Goal: Task Accomplishment & Management: Manage account settings

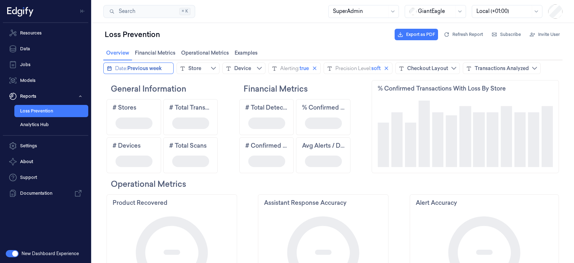
click at [149, 68] on span "Previous week" at bounding box center [144, 68] width 34 height 7
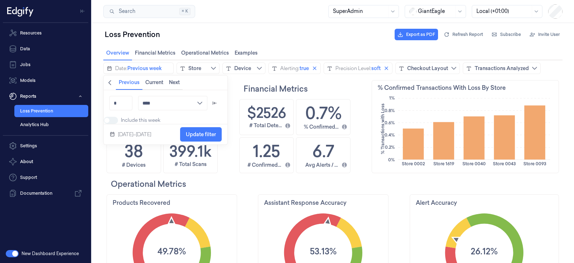
click at [109, 81] on icon "chevronleft icon" at bounding box center [109, 82] width 3 height 5
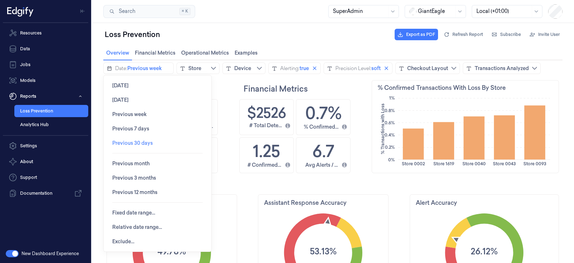
scroll to position [136, 175]
click at [136, 213] on span "Fixed date range…" at bounding box center [133, 212] width 43 height 6
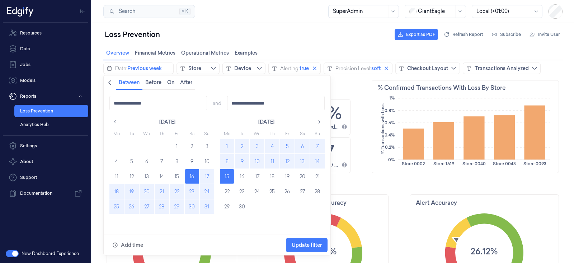
click at [228, 145] on button "1" at bounding box center [227, 146] width 14 height 14
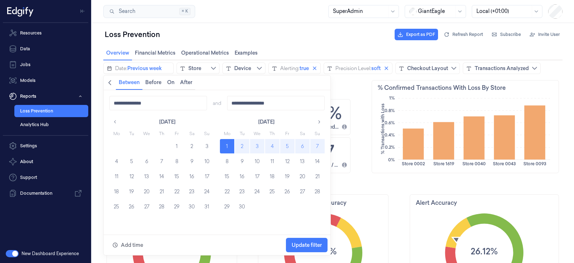
click at [319, 142] on button "7" at bounding box center [317, 146] width 14 height 14
type input "**********"
click at [314, 245] on span "Update filter" at bounding box center [307, 245] width 30 height 6
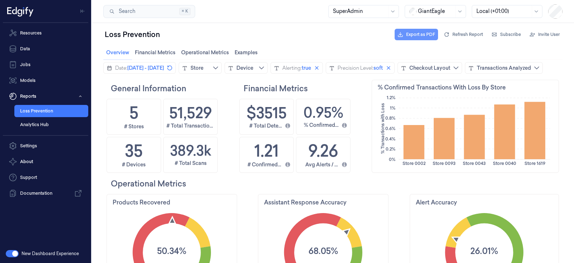
scroll to position [0, 0]
click at [419, 33] on span "Export as PDF" at bounding box center [420, 34] width 29 height 6
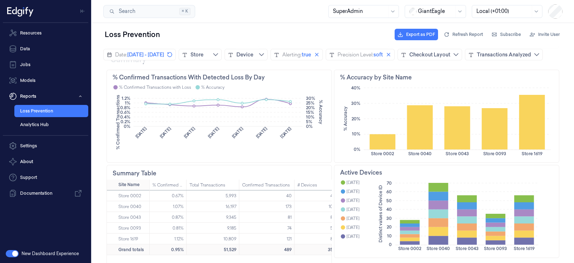
scroll to position [238, 0]
click at [321, 180] on div "Summary Table" at bounding box center [219, 172] width 225 height 14
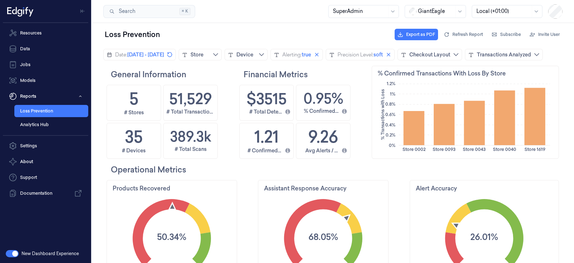
scroll to position [0, 0]
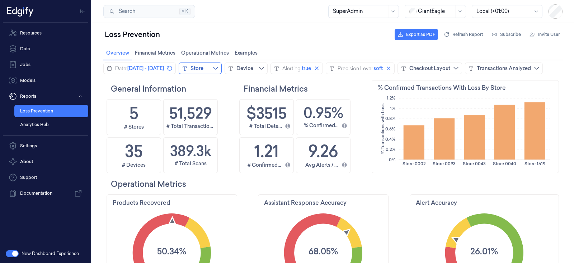
click at [222, 68] on button "Store" at bounding box center [200, 67] width 43 height 11
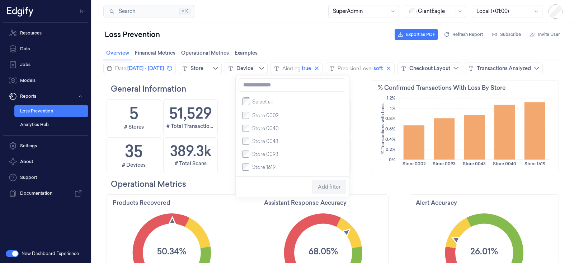
click at [369, 74] on div "Date: September 1, 2025 - September 7, 2025 Store Device Alerting: true Precisi…" at bounding box center [322, 67] width 439 height 11
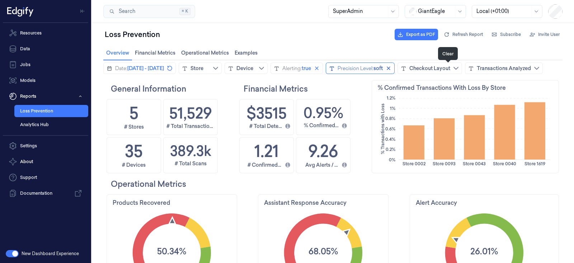
click at [391, 68] on icon "close icon" at bounding box center [389, 68] width 6 height 6
click at [374, 70] on div "Precision Level" at bounding box center [355, 68] width 36 height 7
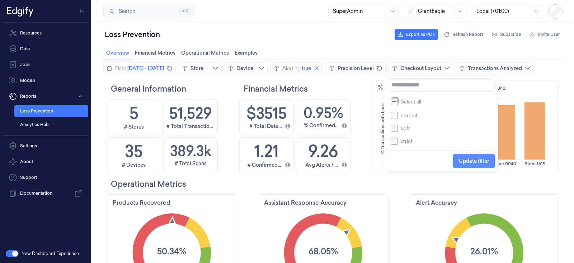
click at [472, 165] on span "Update filter" at bounding box center [474, 161] width 30 height 14
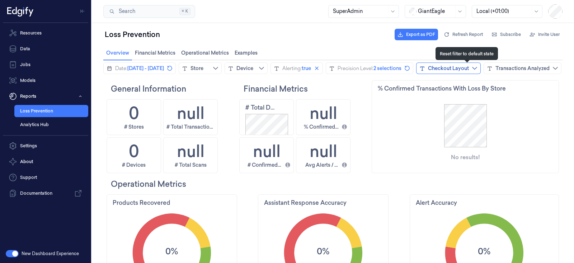
drag, startPoint x: 468, startPoint y: 66, endPoint x: 462, endPoint y: 69, distance: 6.1
click at [410, 66] on icon "revert icon" at bounding box center [407, 68] width 6 height 6
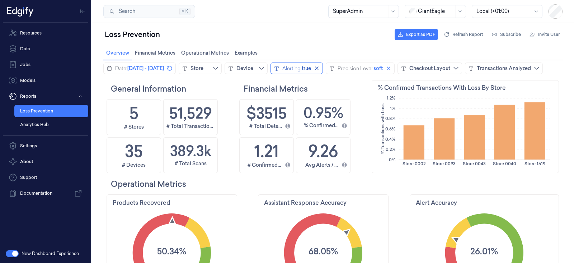
click at [311, 67] on span "true" at bounding box center [306, 68] width 9 height 7
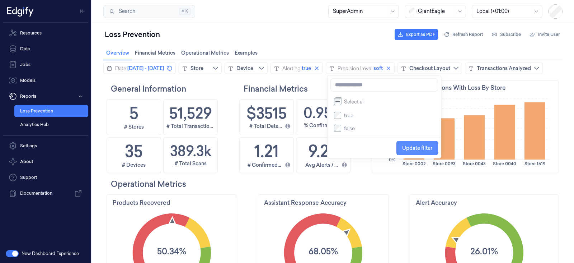
click at [413, 148] on span "Update filter" at bounding box center [417, 148] width 30 height 6
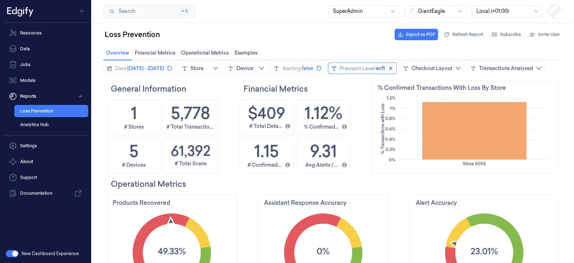
click at [376, 70] on div "Precision Level:" at bounding box center [358, 68] width 36 height 7
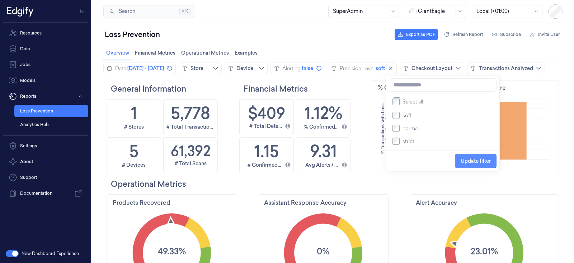
click at [469, 160] on span "Update filter" at bounding box center [476, 161] width 30 height 6
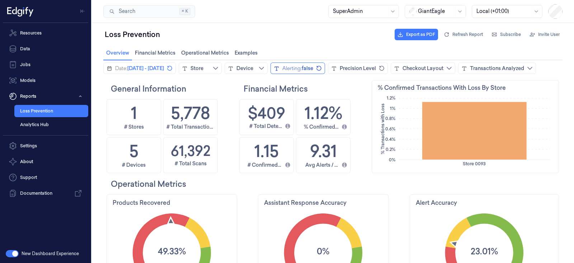
click at [313, 71] on span "false" at bounding box center [307, 68] width 11 height 7
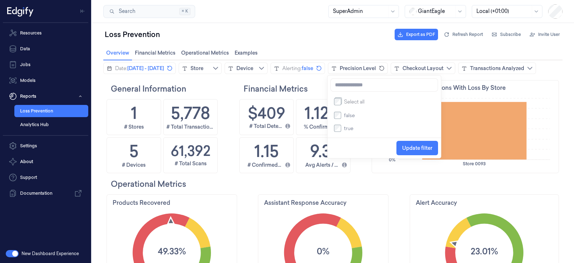
click at [313, 94] on h2 "Financial Metrics" at bounding box center [307, 88] width 126 height 11
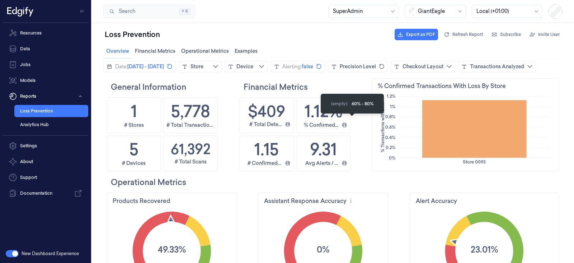
scroll to position [0, 0]
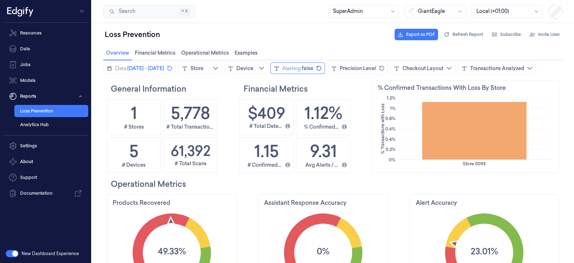
click at [313, 67] on span "false" at bounding box center [307, 68] width 11 height 7
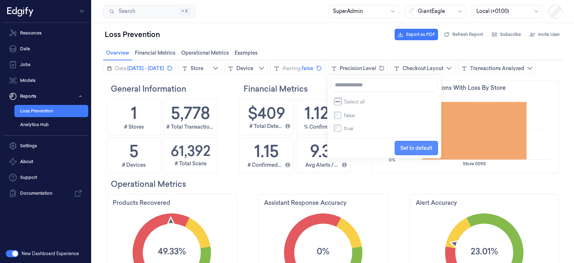
click at [407, 150] on span "Set to default" at bounding box center [416, 148] width 32 height 6
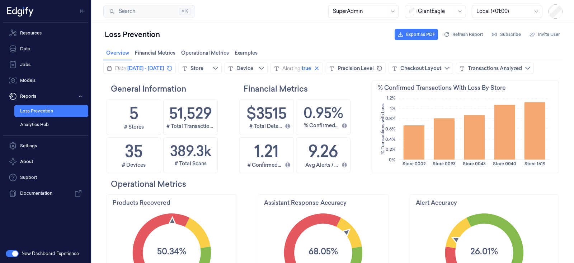
scroll to position [136, 175]
drag, startPoint x: 375, startPoint y: 68, endPoint x: 371, endPoint y: 70, distance: 4.2
click at [318, 68] on icon "close icon" at bounding box center [317, 68] width 4 height 4
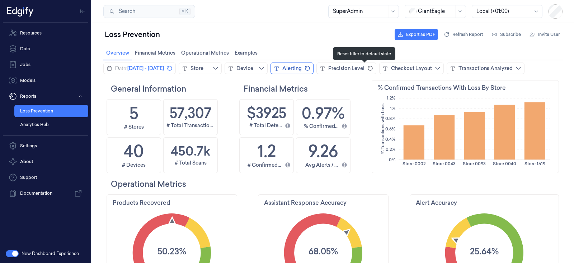
click at [302, 70] on div "Alerting" at bounding box center [291, 68] width 19 height 7
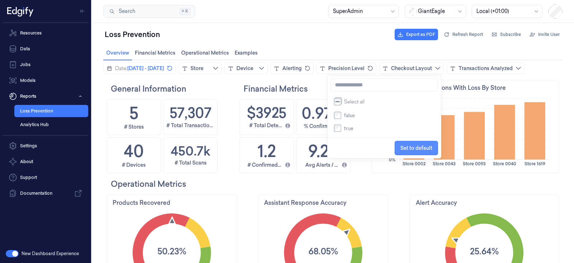
click at [414, 150] on span "Set to default" at bounding box center [416, 148] width 32 height 6
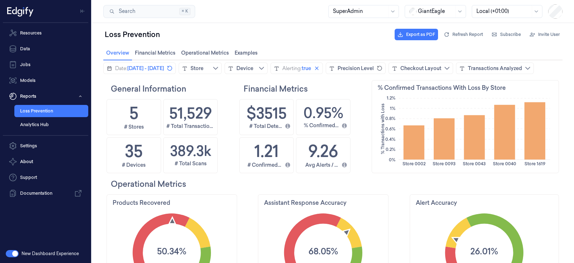
scroll to position [136, 36]
click at [164, 70] on span "September 1, 2025 - September 7, 2025" at bounding box center [145, 68] width 37 height 7
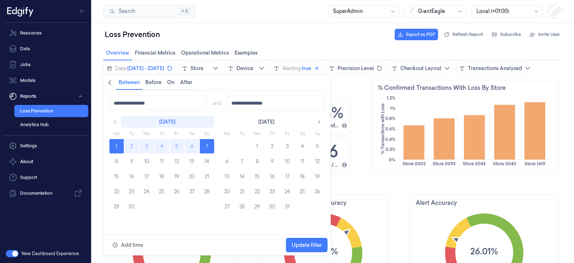
click at [129, 120] on button "September 2025" at bounding box center [167, 121] width 93 height 11
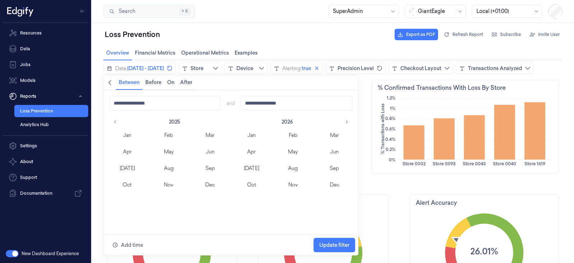
click at [165, 165] on button "Aug" at bounding box center [169, 167] width 36 height 15
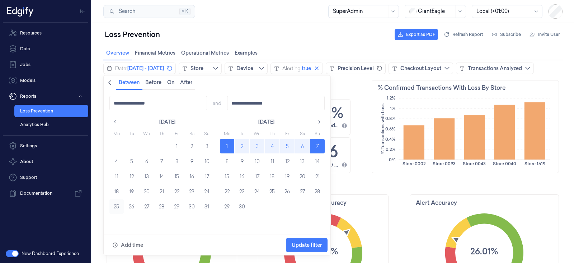
click at [117, 209] on button "25" at bounding box center [116, 206] width 14 height 14
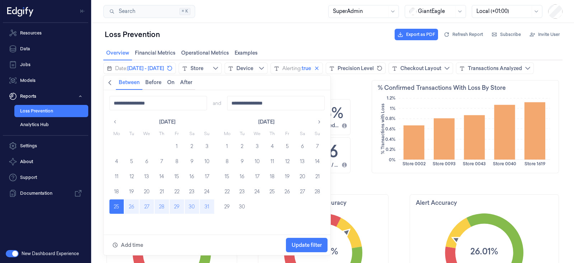
click at [208, 202] on button "31" at bounding box center [207, 206] width 14 height 14
type input "**********"
drag, startPoint x: 328, startPoint y: 241, endPoint x: 322, endPoint y: 243, distance: 6.6
click at [328, 241] on div "Add time Update filter" at bounding box center [217, 245] width 227 height 20
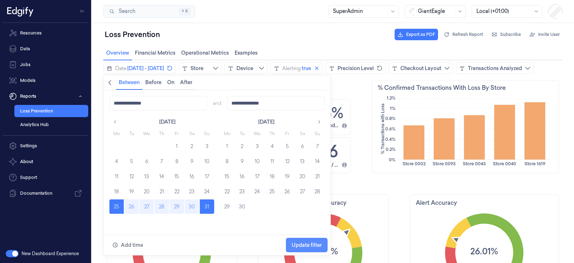
click at [321, 243] on span "Update filter" at bounding box center [307, 245] width 30 height 6
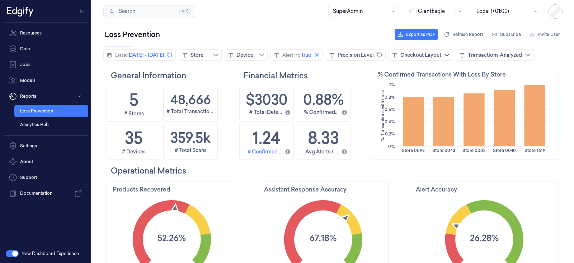
scroll to position [0, 0]
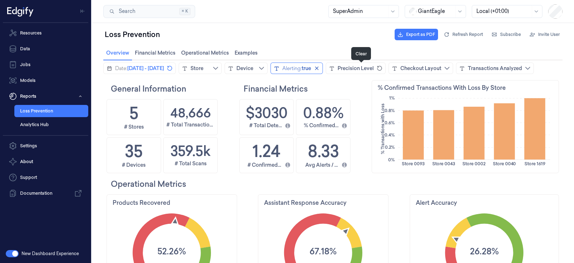
click at [320, 66] on icon "close icon" at bounding box center [317, 68] width 6 height 6
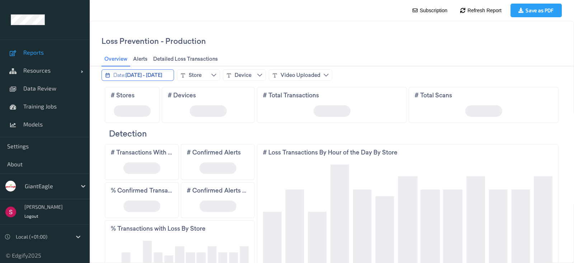
click at [136, 70] on button "Date: May 11, 2025 - May 25, 2025" at bounding box center [137, 74] width 72 height 11
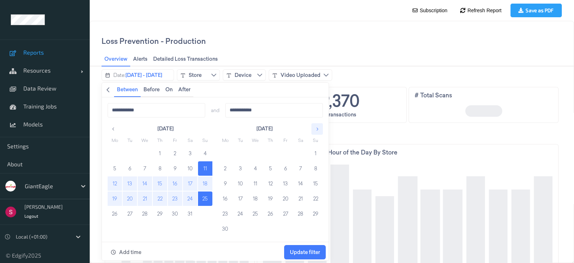
click at [315, 127] on icon "button" at bounding box center [317, 128] width 5 height 5
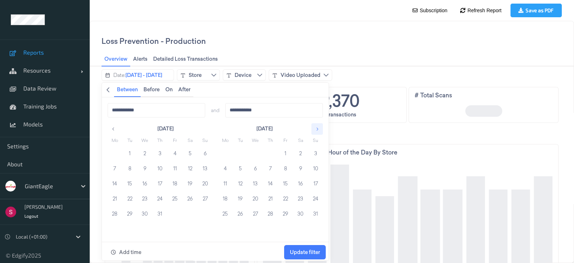
click at [315, 127] on icon "button" at bounding box center [317, 128] width 5 height 5
click at [113, 152] on button "1" at bounding box center [115, 153] width 14 height 14
click at [205, 149] on button "7" at bounding box center [205, 153] width 14 height 14
type input "**********"
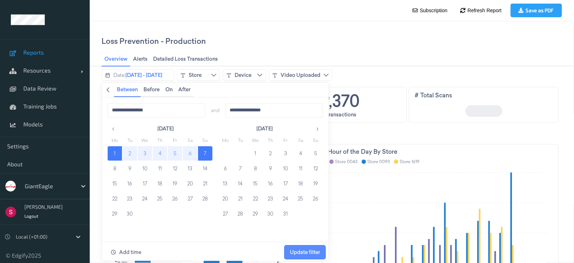
click at [307, 249] on span "Update filter" at bounding box center [305, 252] width 30 height 6
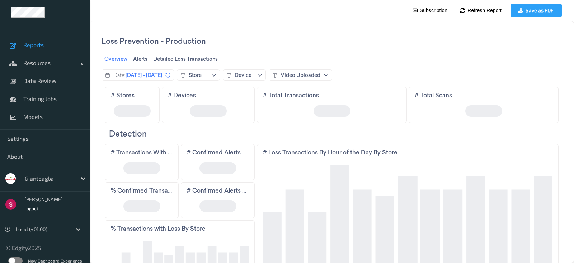
scroll to position [14, 0]
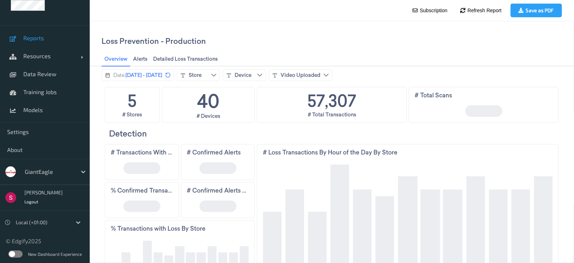
click at [15, 254] on label at bounding box center [15, 253] width 14 height 7
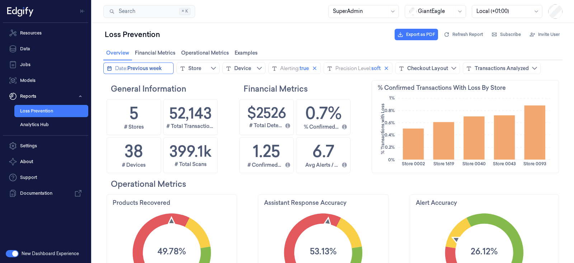
click at [131, 68] on span "Previous week" at bounding box center [144, 68] width 34 height 7
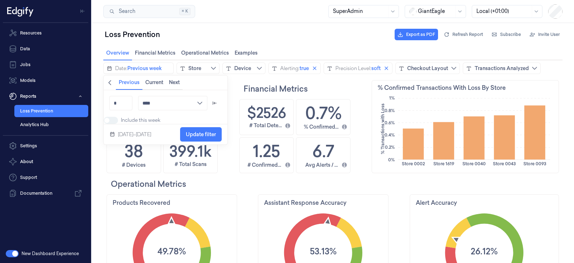
scroll to position [136, 175]
click at [110, 82] on icon "chevronleft icon" at bounding box center [110, 83] width 6 height 6
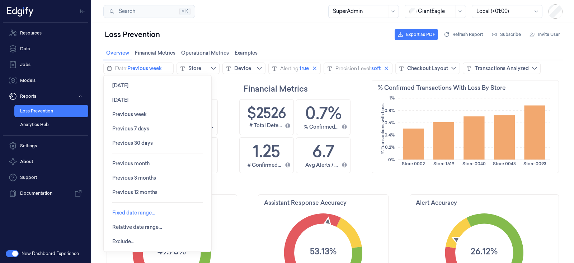
click at [132, 214] on span "Fixed date range…" at bounding box center [133, 212] width 43 height 6
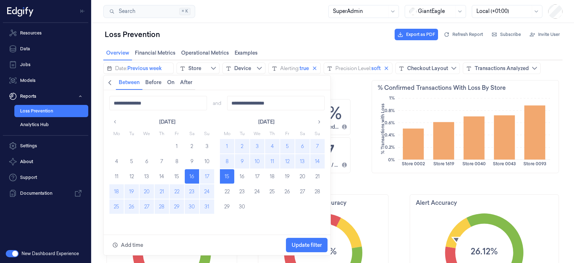
click at [226, 142] on button "1" at bounding box center [227, 146] width 14 height 14
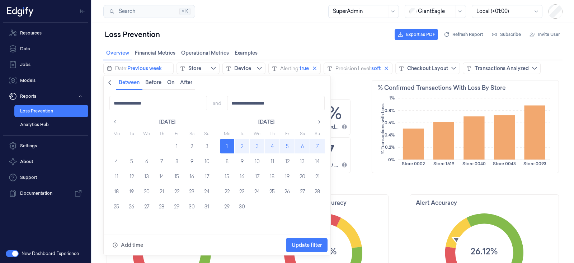
click at [312, 143] on button "7" at bounding box center [317, 146] width 14 height 14
type input "**********"
click at [317, 240] on span "Update filter" at bounding box center [307, 245] width 30 height 14
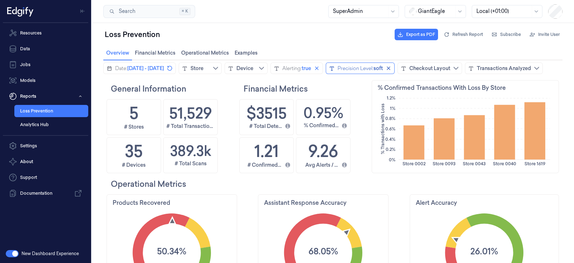
scroll to position [136, 36]
click at [321, 69] on button "Clear" at bounding box center [316, 68] width 9 height 9
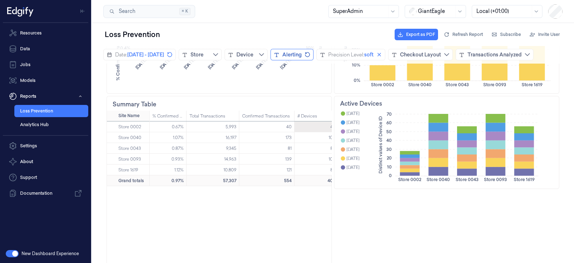
scroll to position [326, 0]
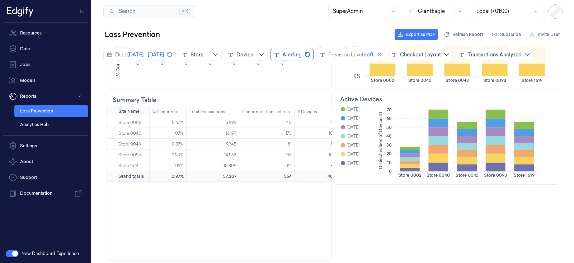
click at [318, 98] on div "Summary Table" at bounding box center [219, 99] width 213 height 9
click at [222, 50] on button "Store" at bounding box center [200, 54] width 43 height 11
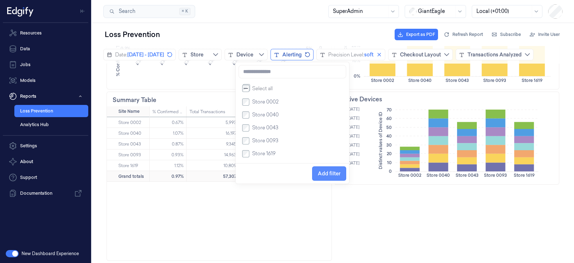
click at [334, 175] on span "Add filter" at bounding box center [329, 173] width 23 height 6
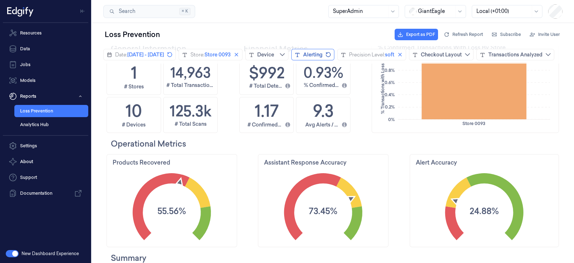
scroll to position [40, 0]
click at [334, 55] on button "Alerting" at bounding box center [312, 54] width 43 height 11
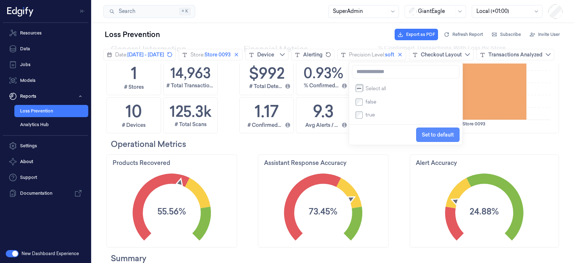
click at [435, 133] on span "Set to default" at bounding box center [438, 135] width 32 height 6
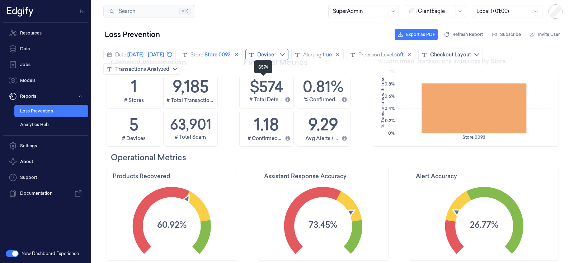
scroll to position [41, 0]
drag, startPoint x: 387, startPoint y: 53, endPoint x: 382, endPoint y: 57, distance: 6.1
click at [332, 53] on span "true" at bounding box center [326, 54] width 9 height 7
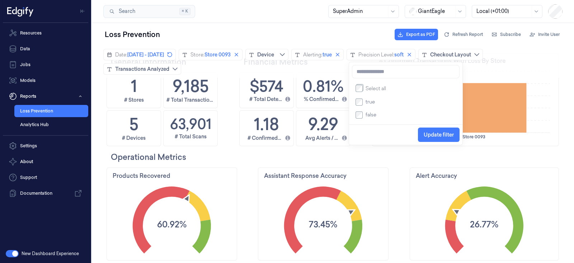
click at [359, 98] on li "true" at bounding box center [406, 101] width 102 height 13
click at [363, 103] on label "true" at bounding box center [369, 102] width 12 height 6
click at [425, 136] on span "Update filter" at bounding box center [439, 135] width 30 height 6
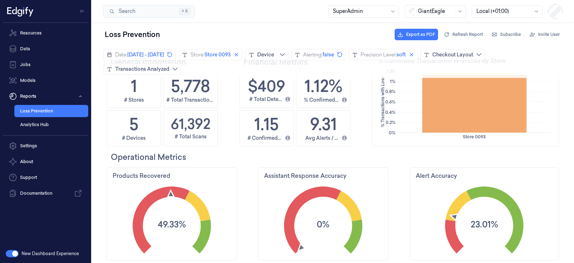
scroll to position [0, 0]
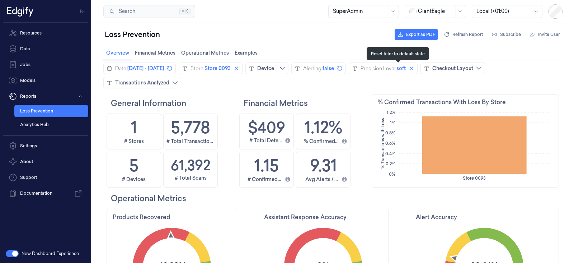
click at [343, 67] on icon "revert icon" at bounding box center [340, 68] width 6 height 6
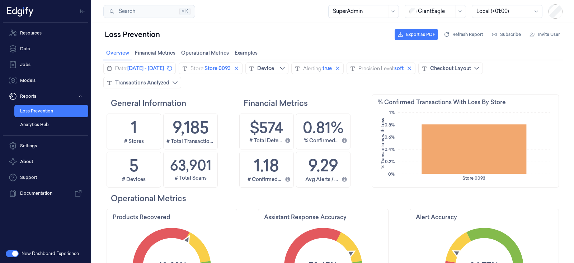
scroll to position [136, 175]
click at [239, 69] on icon "close icon" at bounding box center [236, 68] width 6 height 6
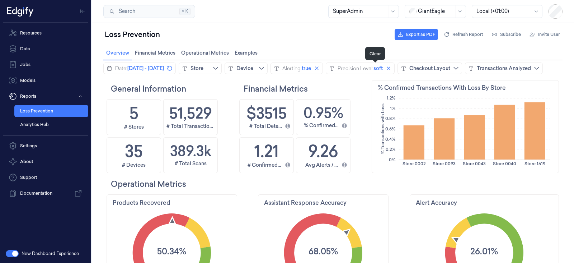
click at [318, 67] on icon "close icon" at bounding box center [317, 68] width 4 height 4
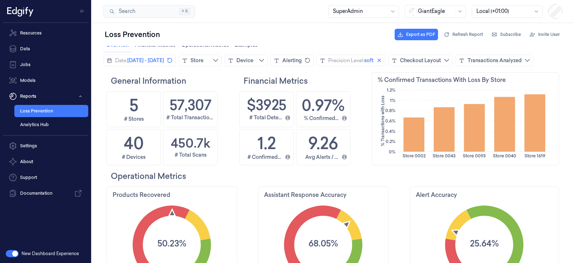
scroll to position [0, 0]
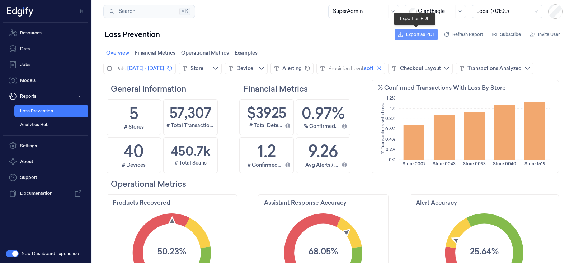
click at [410, 38] on button "Export as PDF" at bounding box center [416, 34] width 43 height 11
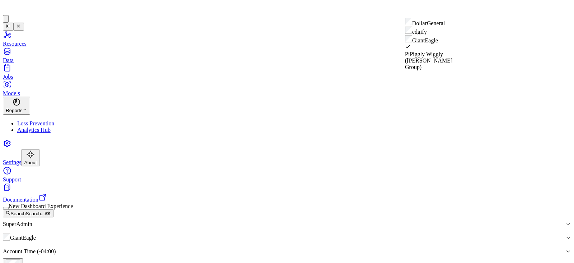
click at [445, 234] on div at bounding box center [287, 237] width 555 height 6
click at [433, 27] on div "DollarGeneral" at bounding box center [435, 22] width 61 height 9
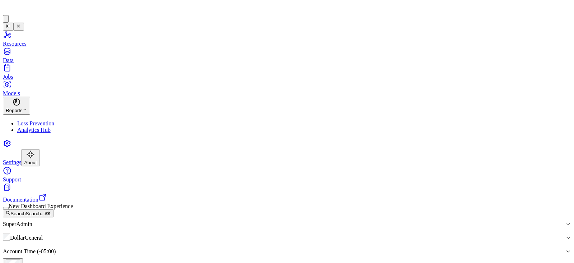
type input "**********"
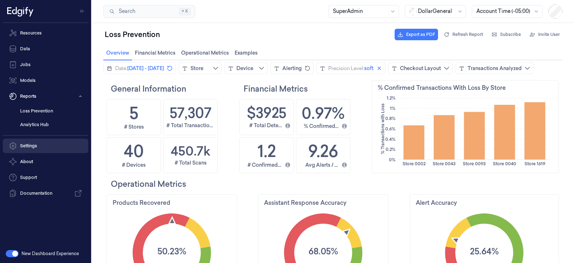
click at [40, 145] on link "Settings" at bounding box center [45, 145] width 85 height 14
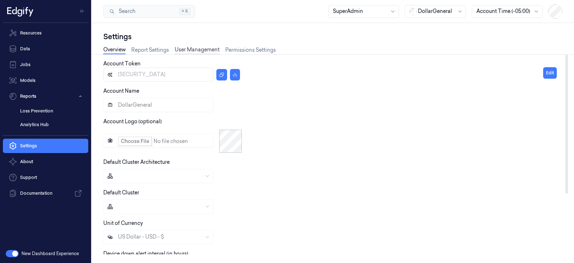
click at [197, 50] on link "User Management" at bounding box center [197, 50] width 45 height 8
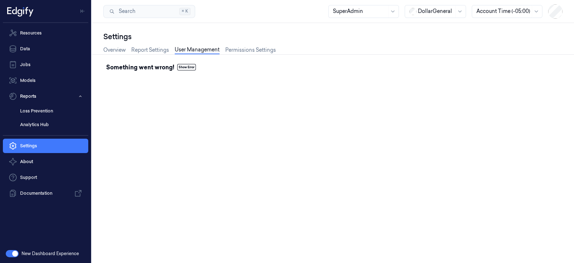
click at [178, 69] on button "Show Error" at bounding box center [186, 67] width 19 height 6
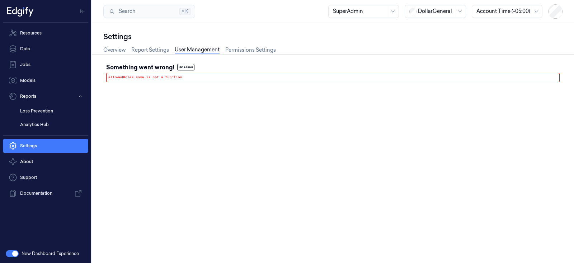
click at [179, 67] on button "Hide Error" at bounding box center [185, 67] width 17 height 6
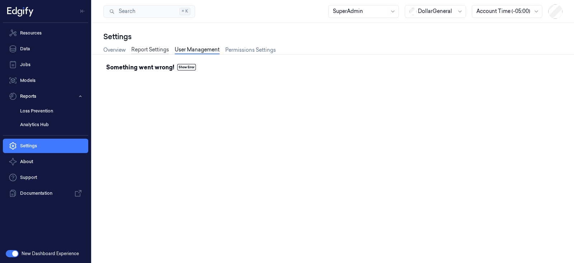
click at [158, 52] on link "Report Settings" at bounding box center [150, 50] width 38 height 8
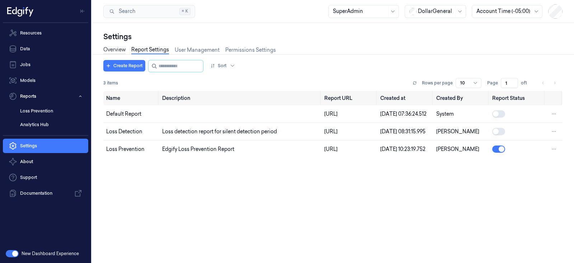
click at [116, 51] on link "Overview" at bounding box center [114, 50] width 22 height 8
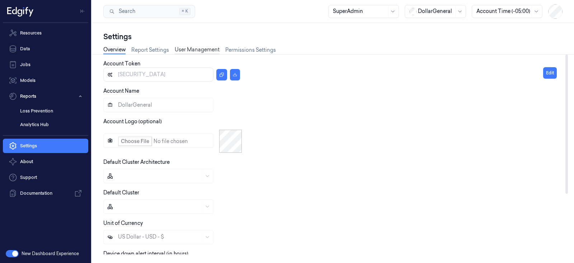
click at [194, 51] on link "User Management" at bounding box center [197, 50] width 45 height 8
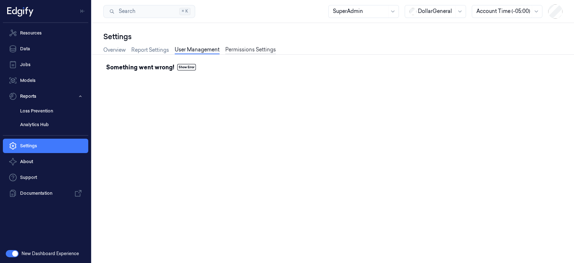
click at [240, 48] on link "Permissions Settings" at bounding box center [250, 50] width 51 height 8
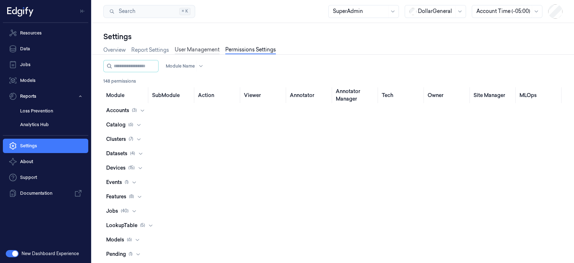
click at [198, 50] on link "User Management" at bounding box center [197, 50] width 45 height 8
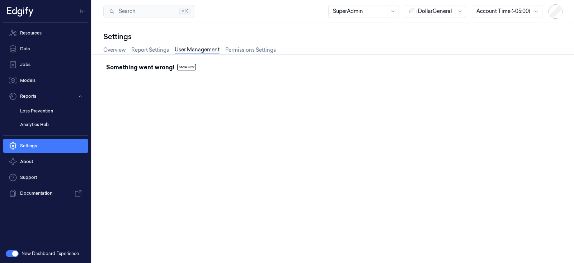
click at [12, 250] on button "button" at bounding box center [12, 253] width 13 height 7
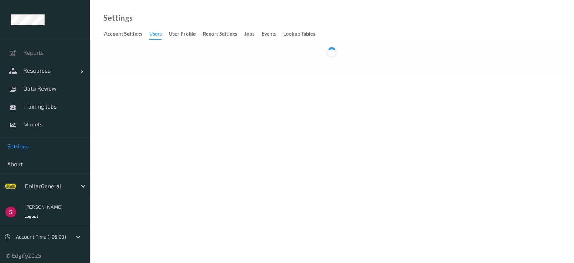
click at [70, 189] on div "DollarGeneral" at bounding box center [49, 185] width 56 height 11
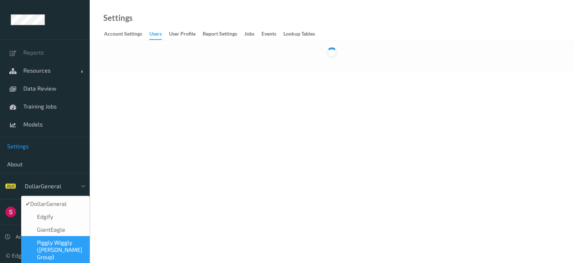
click at [48, 245] on span "Piggly Wiggly ([PERSON_NAME] Group)" at bounding box center [61, 250] width 48 height 22
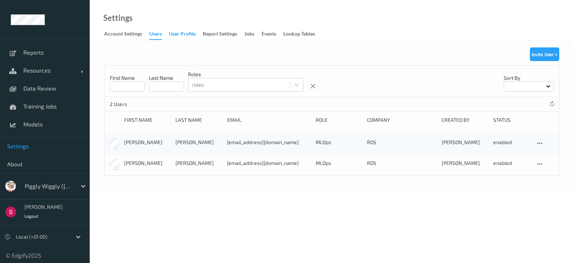
click at [181, 32] on div "User Profile" at bounding box center [182, 34] width 27 height 9
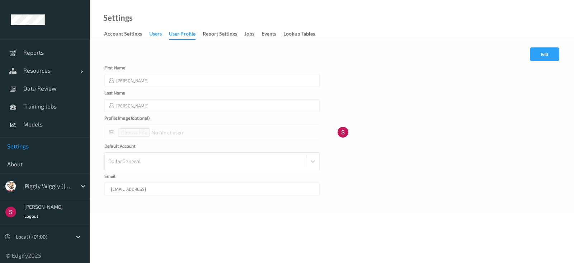
click at [151, 36] on div "users" at bounding box center [155, 34] width 13 height 9
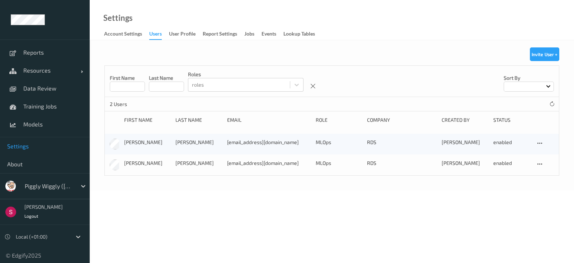
click at [130, 189] on div "Invite User + First Name Last Name roles roles Sort by 2 Users First Name Last …" at bounding box center [332, 115] width 484 height 150
click at [547, 52] on button "Invite User +" at bounding box center [544, 54] width 29 height 14
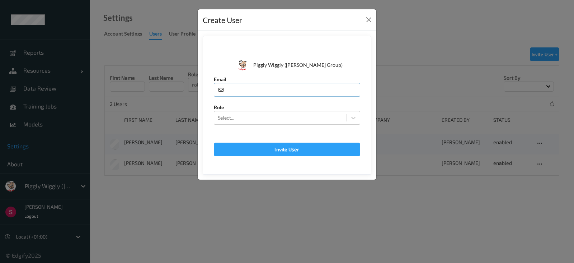
click at [278, 89] on input "text" at bounding box center [287, 90] width 146 height 14
type input "[EMAIL_ADDRESS]"
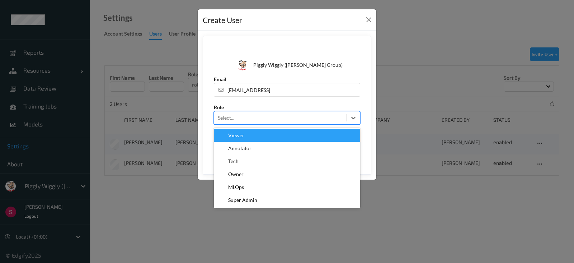
click at [277, 122] on div "Select..." at bounding box center [280, 117] width 132 height 11
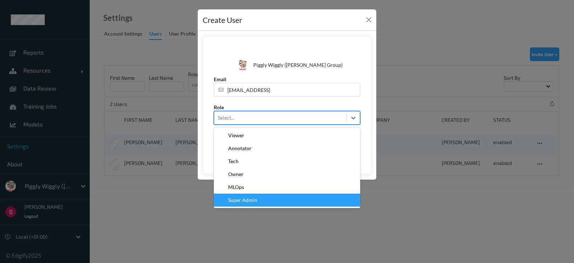
click at [368, 163] on form "Piggly Wiggly ([PERSON_NAME] Group) Email [EMAIL_ADDRESS] Role option Super Adm…" at bounding box center [287, 105] width 169 height 138
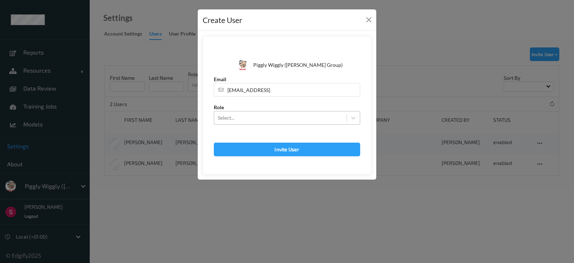
click at [340, 115] on div at bounding box center [280, 117] width 125 height 9
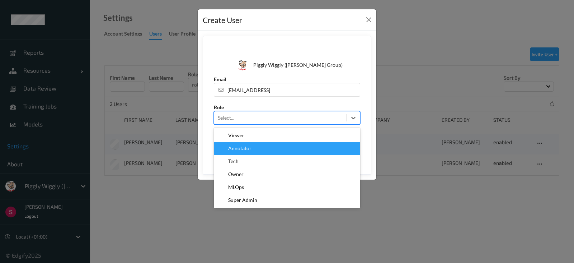
click at [367, 145] on form "Piggly Wiggly ([PERSON_NAME] Group) Email [EMAIL_ADDRESS] Role option Annotator…" at bounding box center [287, 105] width 169 height 138
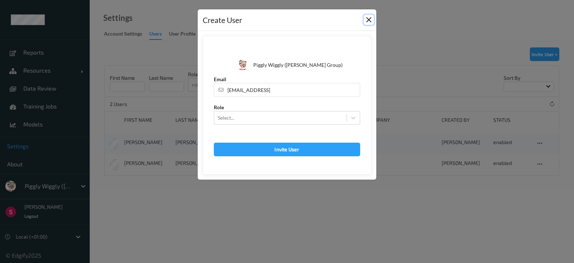
click at [365, 19] on button "Close" at bounding box center [369, 20] width 10 height 10
